Goal: Task Accomplishment & Management: Use online tool/utility

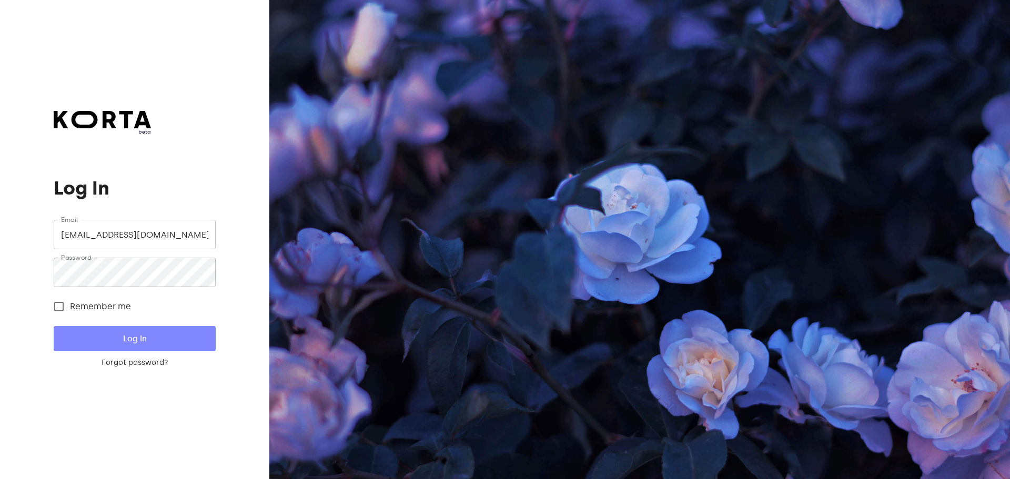
click at [181, 343] on span "Log In" at bounding box center [134, 339] width 128 height 14
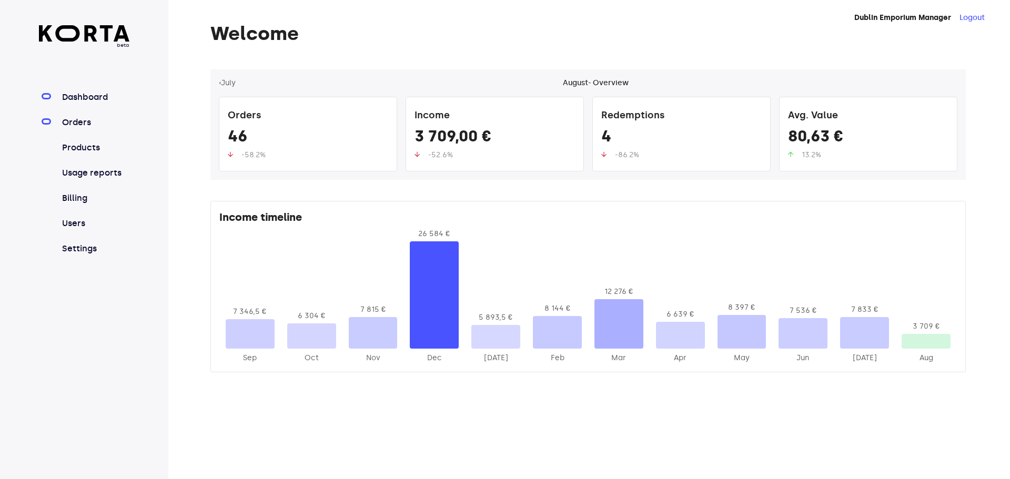
click at [80, 125] on link "Orders" at bounding box center [95, 122] width 70 height 13
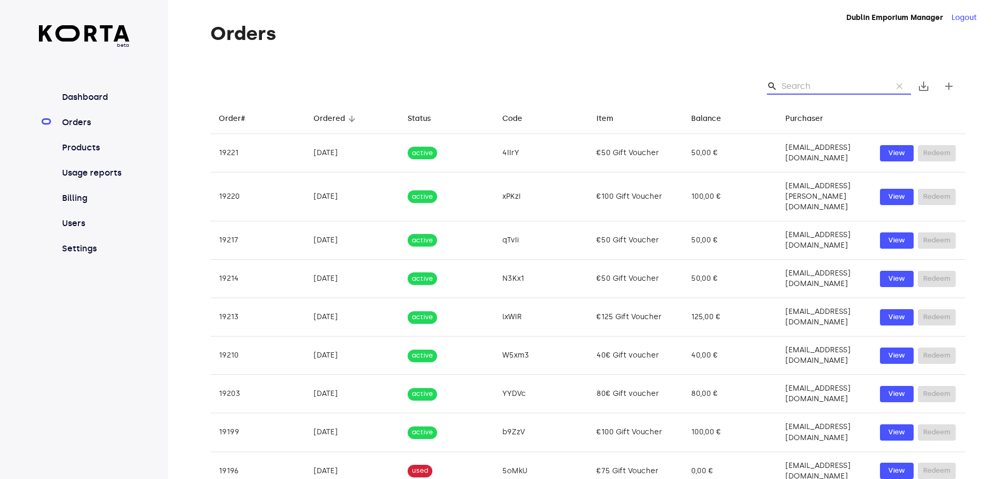
click at [798, 93] on input "Search" at bounding box center [833, 86] width 102 height 17
type input "OVM"
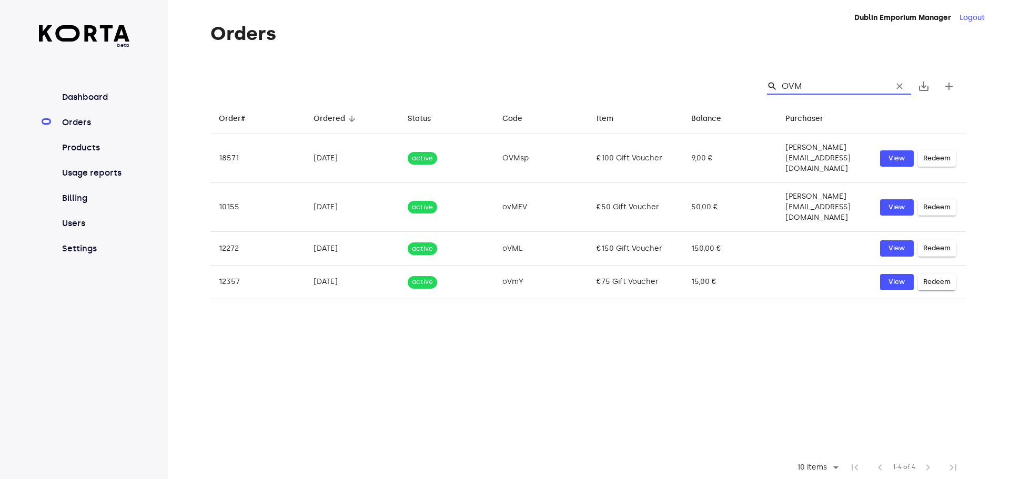
click at [815, 82] on input "OVM" at bounding box center [833, 86] width 102 height 17
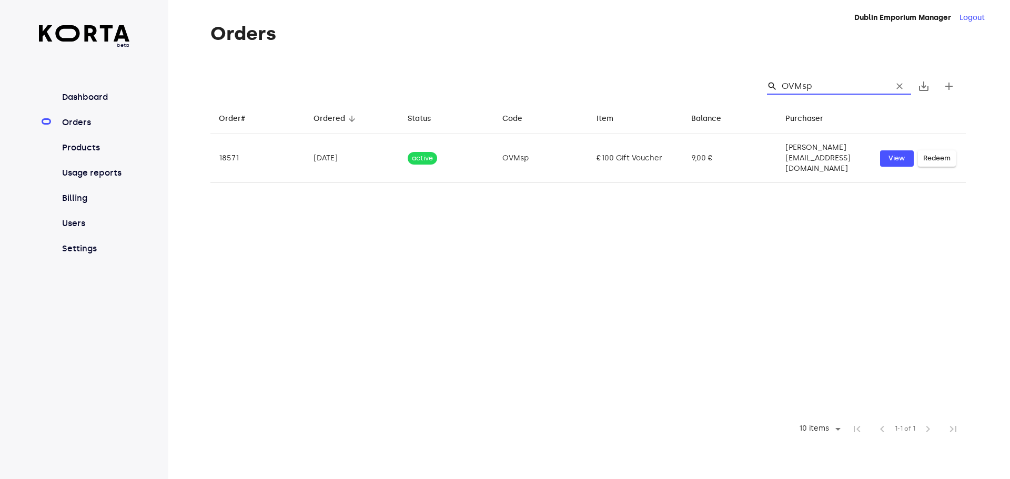
drag, startPoint x: 819, startPoint y: 84, endPoint x: 783, endPoint y: 84, distance: 35.8
click at [783, 84] on div "search OVMsp clear" at bounding box center [839, 86] width 144 height 17
type input "OVMsp"
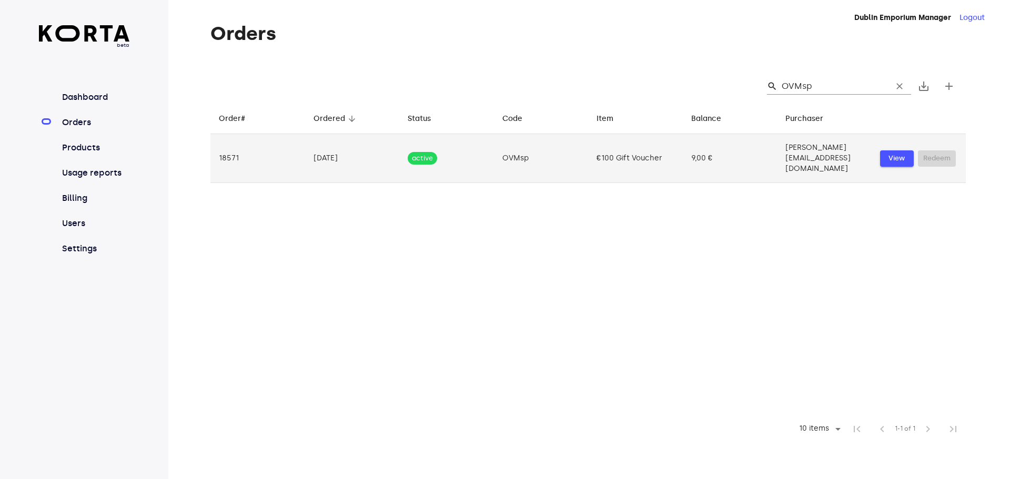
click at [896, 153] on span "View" at bounding box center [896, 159] width 23 height 12
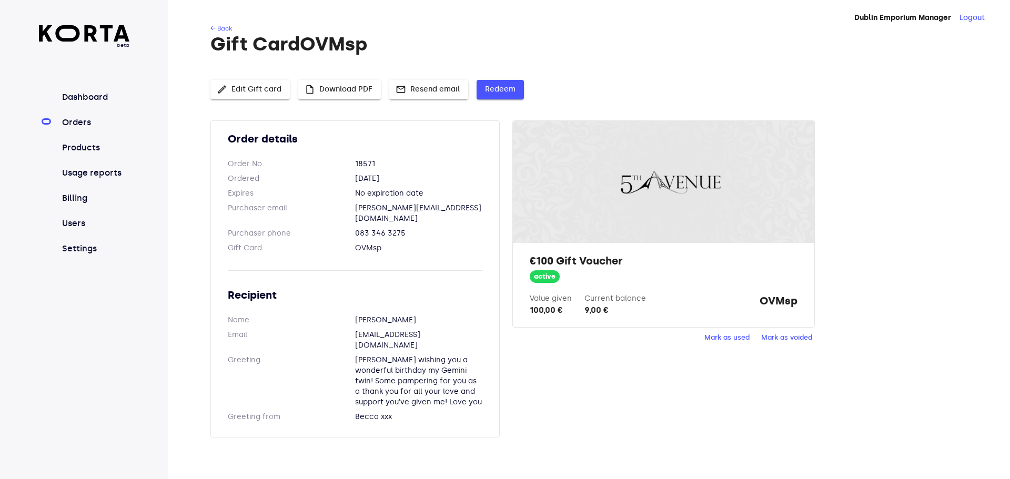
click at [503, 87] on span "Redeem" at bounding box center [500, 89] width 31 height 13
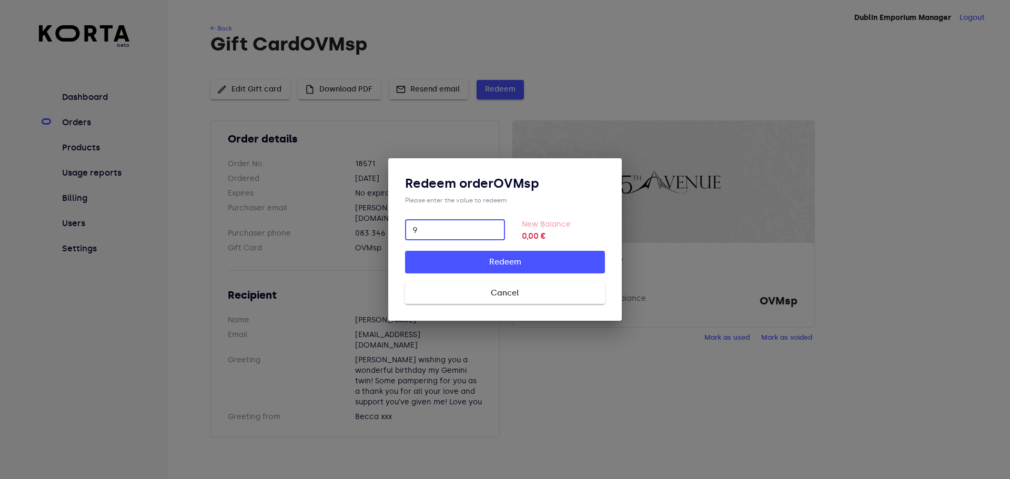
type input "9"
click at [557, 264] on span "Redeem" at bounding box center [505, 262] width 166 height 14
